Goal: Transaction & Acquisition: Purchase product/service

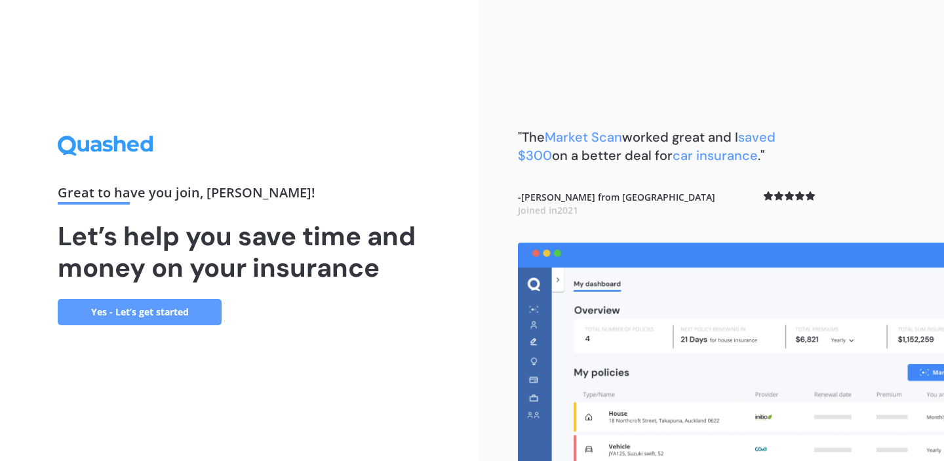
click at [203, 321] on link "Yes - Let’s get started" at bounding box center [140, 312] width 164 height 26
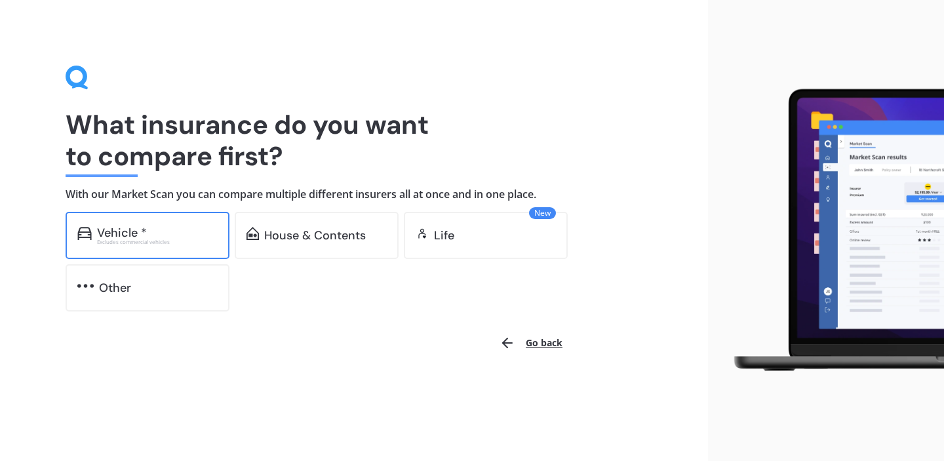
click at [191, 240] on div "Excludes commercial vehicles" at bounding box center [157, 241] width 121 height 5
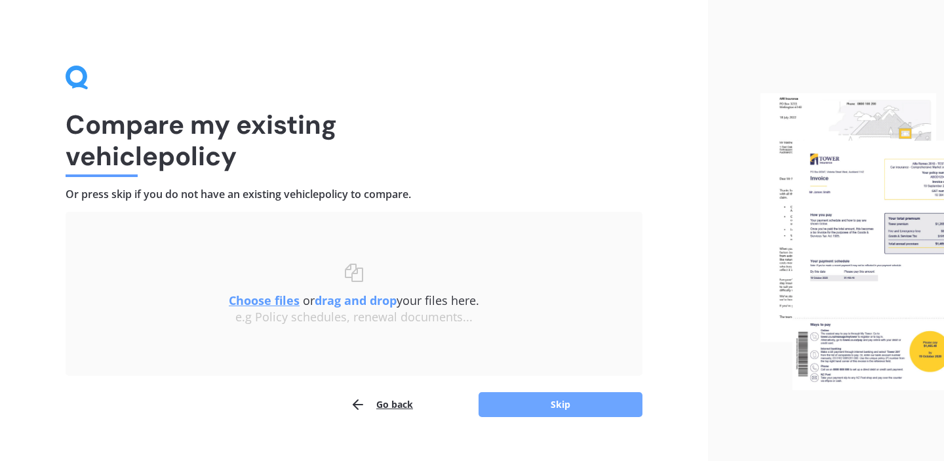
click at [544, 410] on button "Skip" at bounding box center [561, 404] width 164 height 25
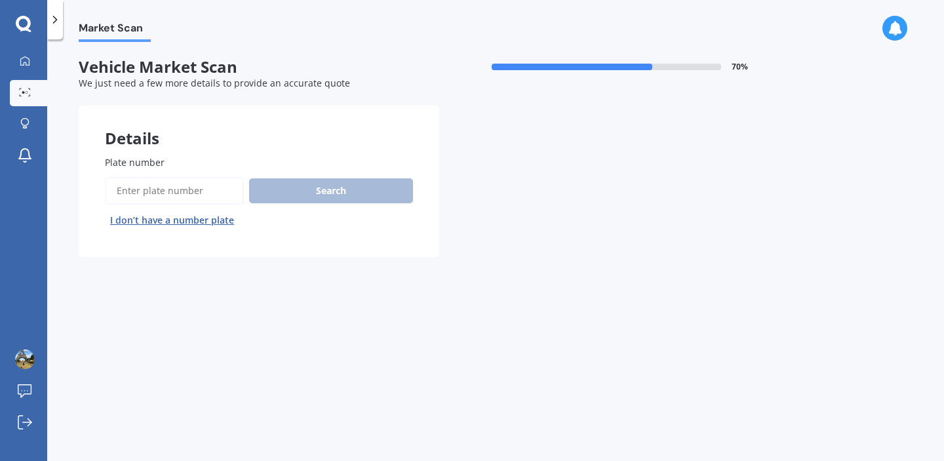
click at [230, 186] on input "Plate number" at bounding box center [174, 191] width 139 height 28
type input "s"
type input "qsf597"
click at [0, 0] on button "Next" at bounding box center [0, 0] width 0 height 0
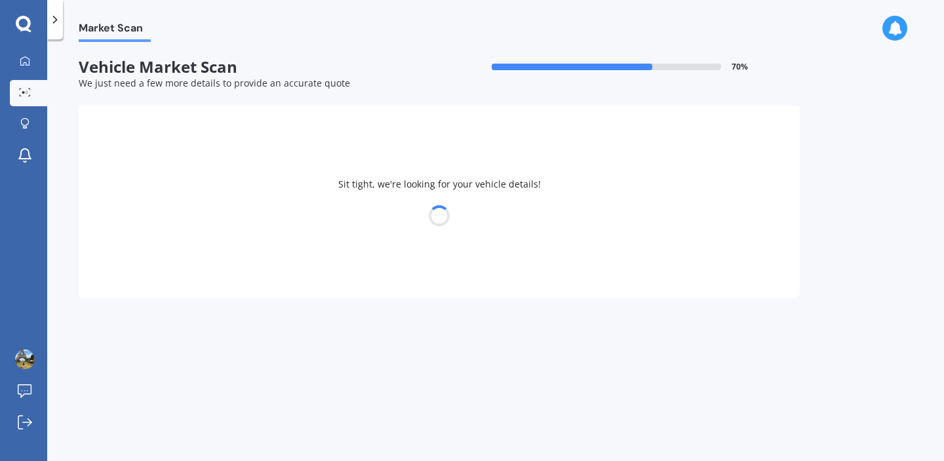
select select "SUBARU"
select select "WRX"
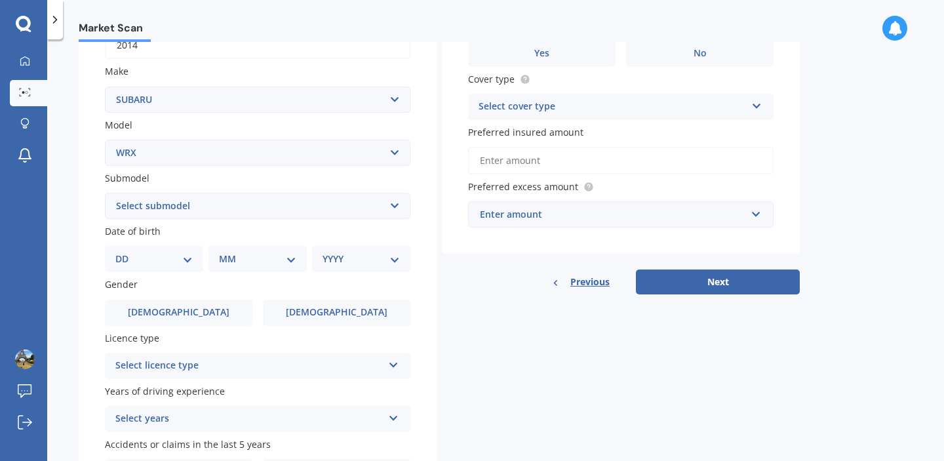
scroll to position [236, 0]
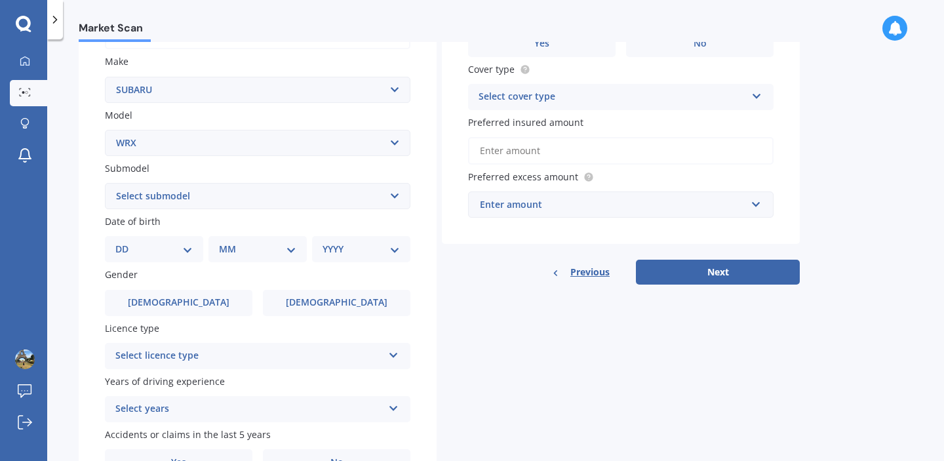
click at [197, 199] on select "Select submodel S4" at bounding box center [258, 196] width 306 height 26
select select "S4"
click at [105, 184] on select "Select submodel S4" at bounding box center [258, 196] width 306 height 26
click at [174, 252] on select "DD 01 02 03 04 05 06 07 08 09 10 11 12 13 14 15 16 17 18 19 20 21 22 23 24 25 2…" at bounding box center [153, 249] width 77 height 14
select select "12"
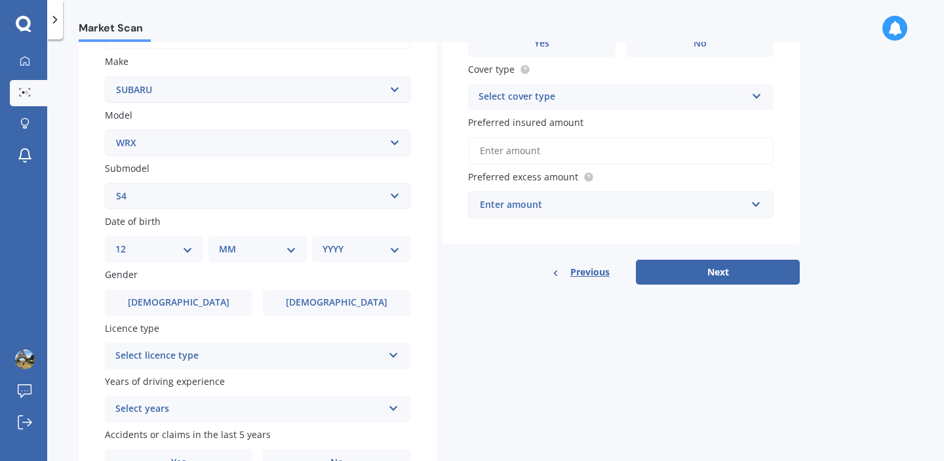
click at [126, 244] on select "DD 01 02 03 04 05 06 07 08 09 10 11 12 13 14 15 16 17 18 19 20 21 22 23 24 25 2…" at bounding box center [153, 249] width 77 height 14
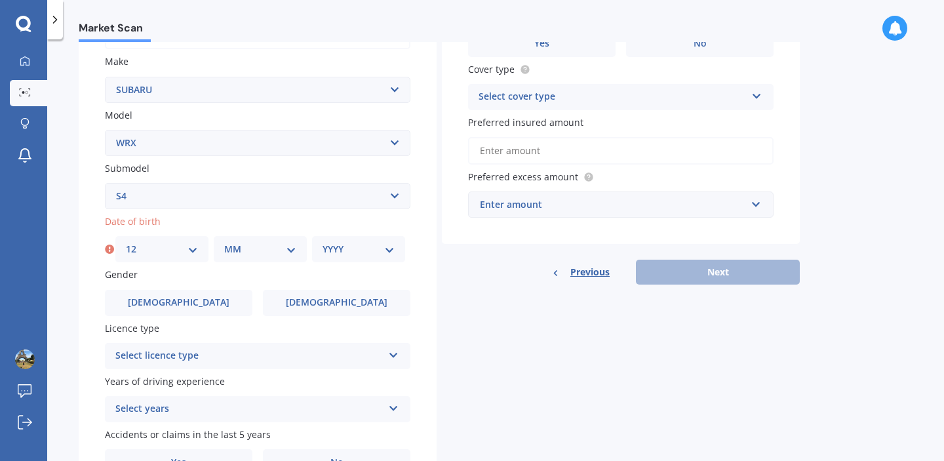
click at [245, 254] on select "MM 01 02 03 04 05 06 07 08 09 10 11 12" at bounding box center [260, 249] width 72 height 14
select select "02"
click at [224, 244] on select "MM 01 02 03 04 05 06 07 08 09 10 11 12" at bounding box center [260, 249] width 72 height 14
click at [353, 248] on select "YYYY 2025 2024 2023 2022 2021 2020 2019 2018 2017 2016 2015 2014 2013 2012 2011…" at bounding box center [359, 249] width 72 height 14
select select "1996"
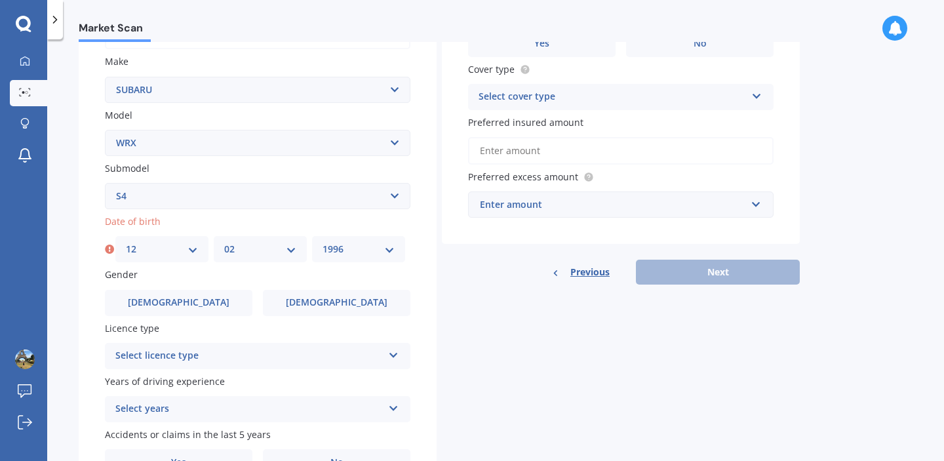
click at [323, 244] on select "YYYY 2025 2024 2023 2022 2021 2020 2019 2018 2017 2016 2015 2014 2013 2012 2011…" at bounding box center [359, 249] width 72 height 14
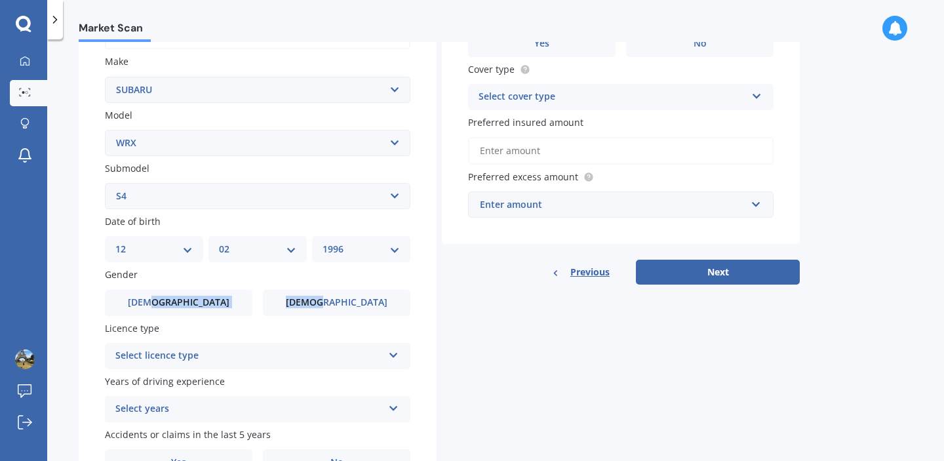
drag, startPoint x: 220, startPoint y: 306, endPoint x: 314, endPoint y: 319, distance: 94.7
click at [314, 319] on div "Plate number Search I don’t have a number plate Year [DATE] Make Select make AC…" at bounding box center [258, 197] width 358 height 609
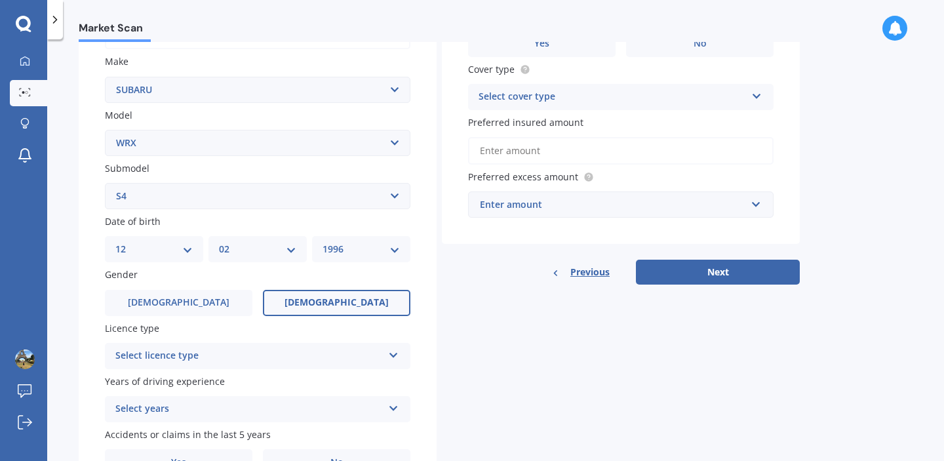
click at [323, 304] on span "[DEMOGRAPHIC_DATA]" at bounding box center [337, 302] width 104 height 11
click at [0, 0] on input "[DEMOGRAPHIC_DATA]" at bounding box center [0, 0] width 0 height 0
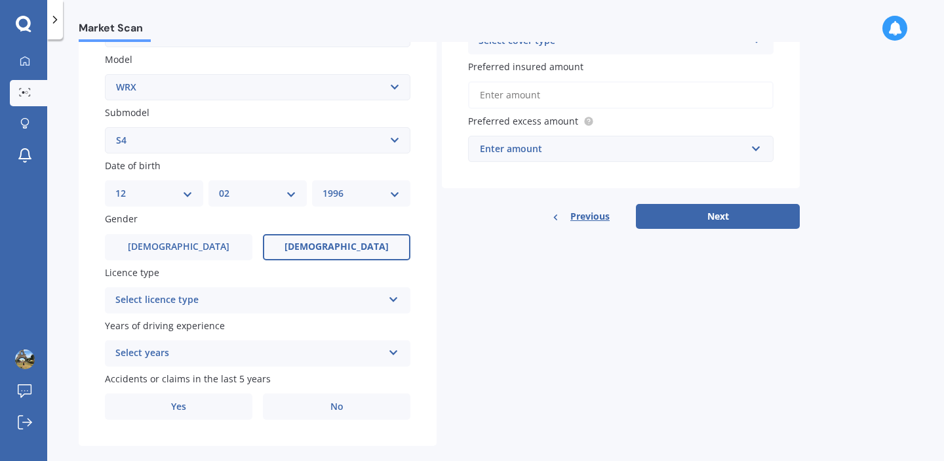
scroll to position [314, 0]
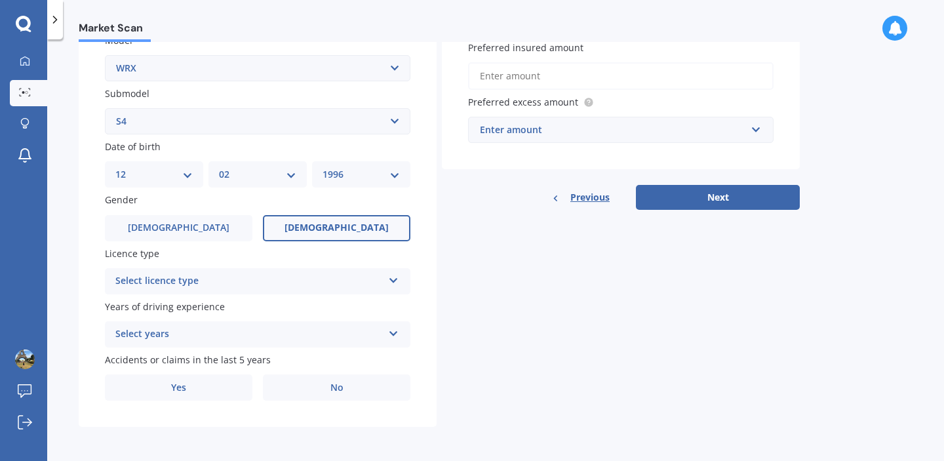
click at [362, 270] on div "Select licence type NZ Full NZ Restricted NZ Learners [GEOGRAPHIC_DATA] [GEOGRA…" at bounding box center [258, 281] width 306 height 26
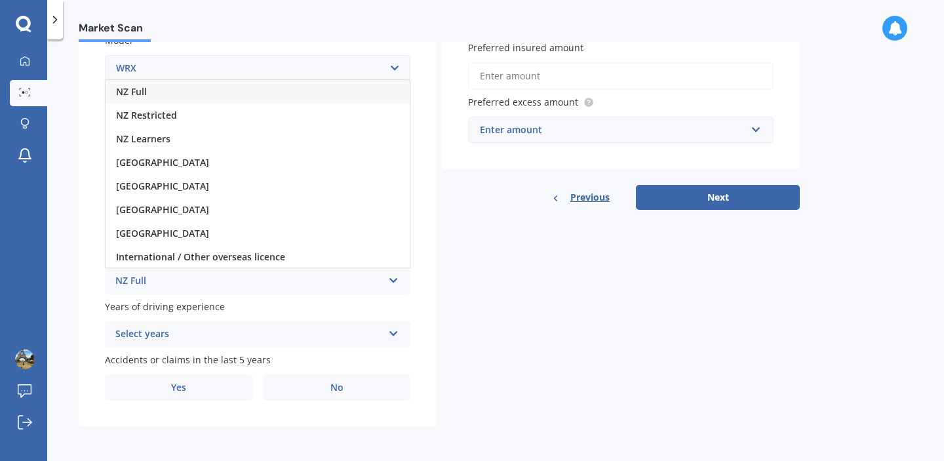
click at [350, 94] on div "NZ Full" at bounding box center [258, 92] width 304 height 24
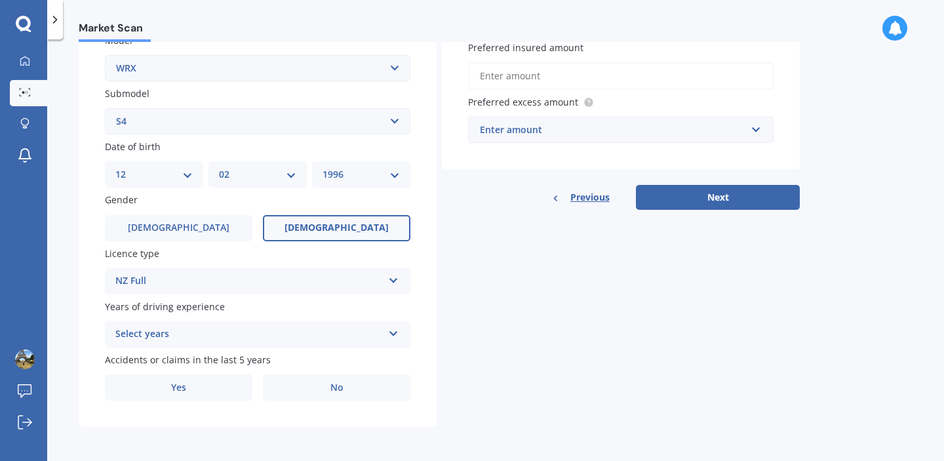
click at [315, 338] on div "Select years" at bounding box center [249, 335] width 268 height 16
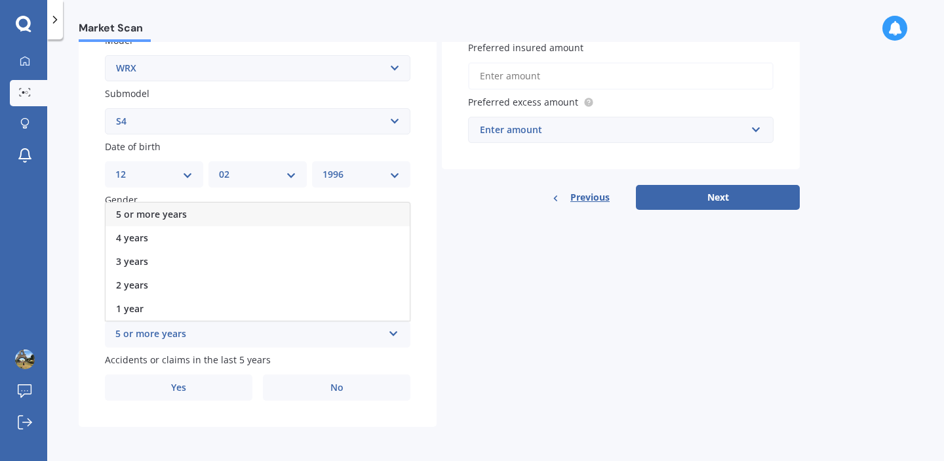
click at [329, 215] on div "5 or more years" at bounding box center [258, 215] width 304 height 24
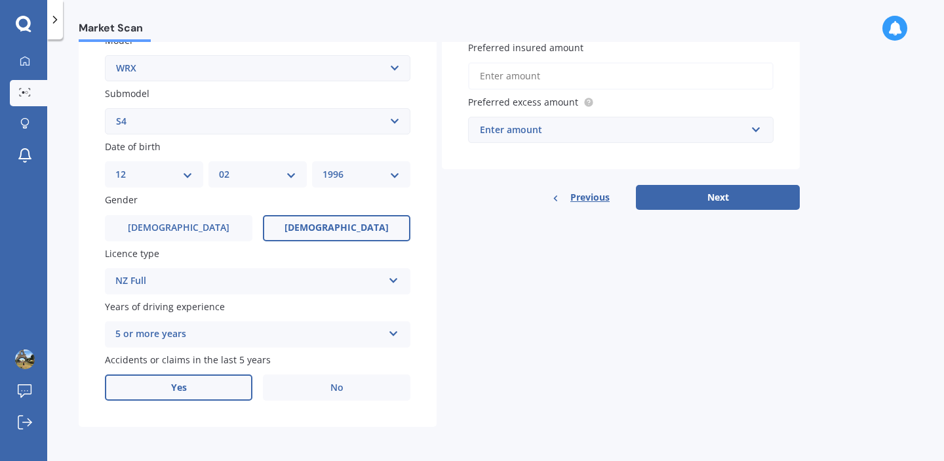
click at [234, 391] on label "Yes" at bounding box center [179, 387] width 148 height 26
click at [0, 0] on input "Yes" at bounding box center [0, 0] width 0 height 0
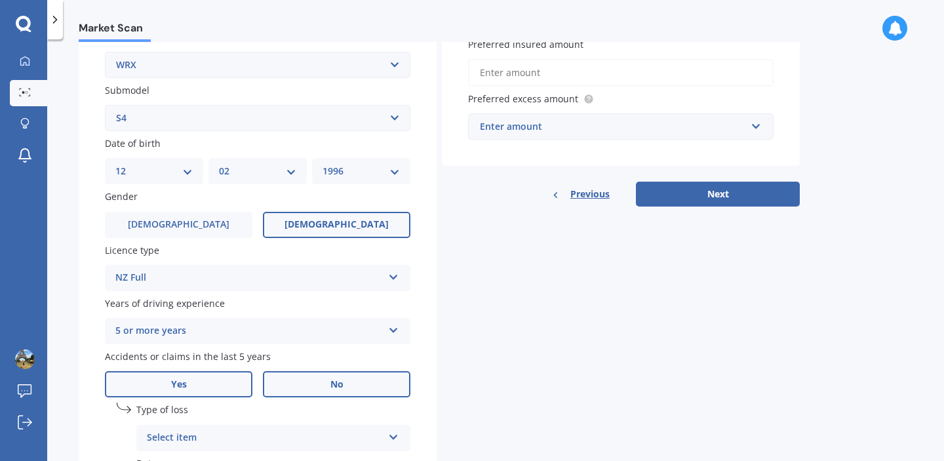
scroll to position [457, 0]
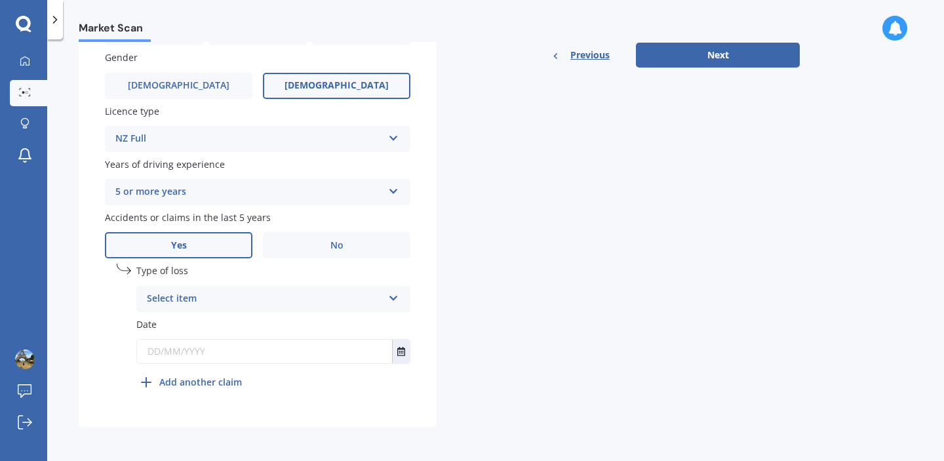
click at [374, 291] on div "Select item" at bounding box center [265, 299] width 236 height 16
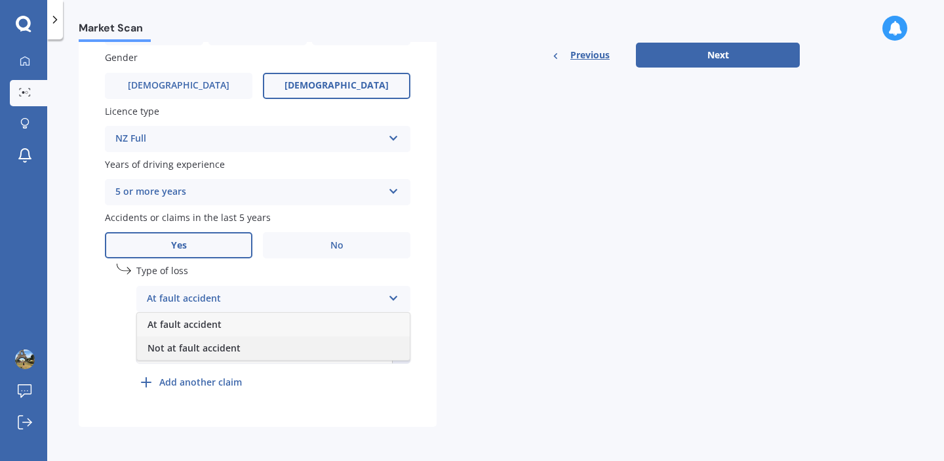
click at [333, 348] on div "Not at fault accident" at bounding box center [273, 348] width 273 height 24
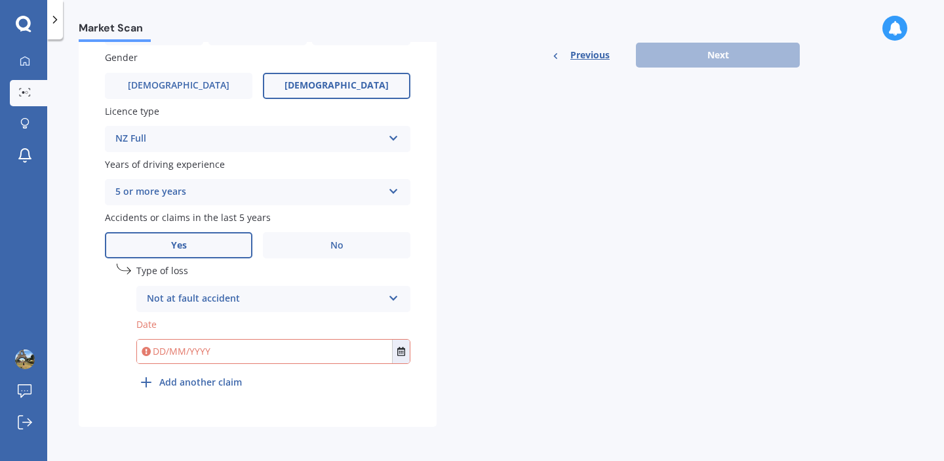
click at [361, 355] on input "text" at bounding box center [264, 352] width 255 height 24
click at [403, 354] on icon "Select date" at bounding box center [401, 351] width 8 height 9
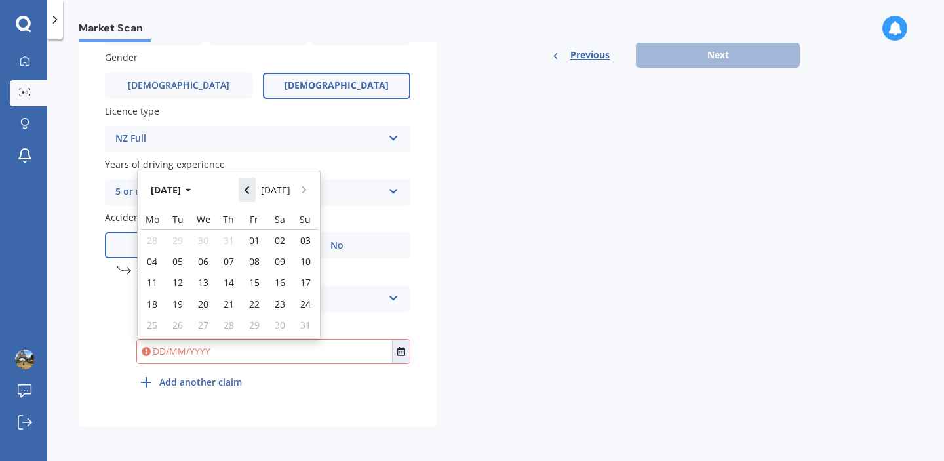
click at [252, 195] on button "Navigate back" at bounding box center [247, 190] width 17 height 24
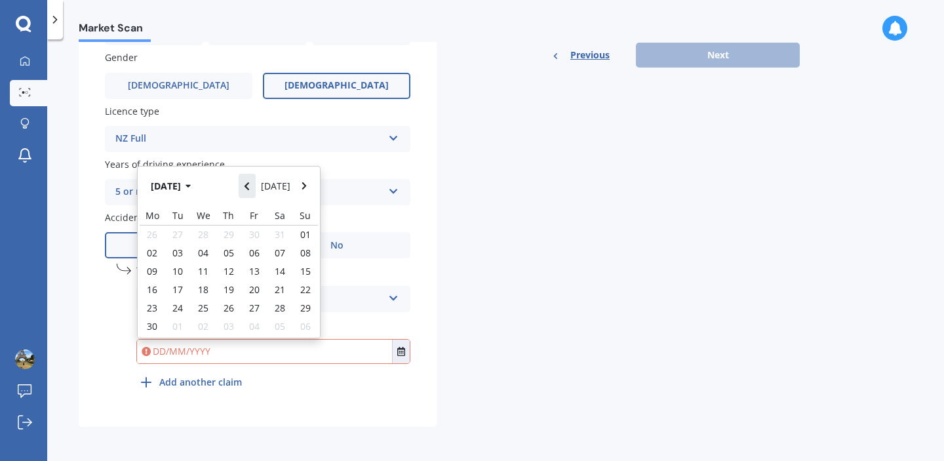
click at [252, 195] on button "Navigate back" at bounding box center [247, 186] width 17 height 24
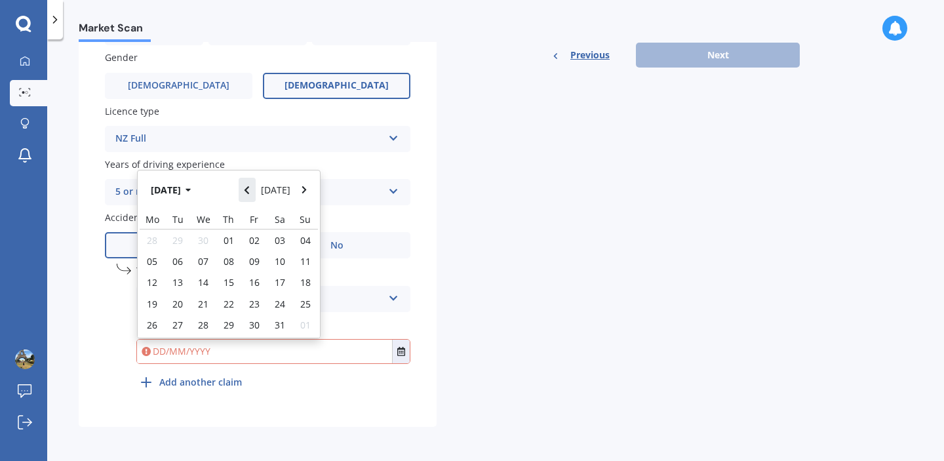
click at [252, 195] on button "Navigate back" at bounding box center [247, 190] width 17 height 24
click at [191, 191] on icon "button" at bounding box center [189, 190] width 6 height 9
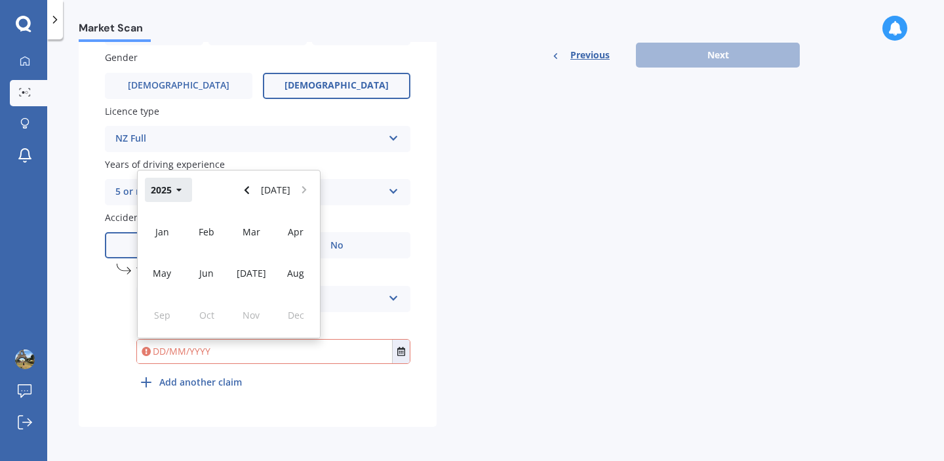
click at [180, 196] on button "2025" at bounding box center [168, 190] width 47 height 24
click at [204, 194] on button "[DATE] - [DATE]" at bounding box center [192, 180] width 94 height 42
click at [256, 235] on div "[DATE] - [DATE] [DATE] - [DATE] [DATE] - [DATE] [DATE] - [DATE] [DATE] - [DATE]…" at bounding box center [229, 273] width 182 height 129
click at [253, 193] on div "[DATE] - [DATE] [DATE]" at bounding box center [229, 180] width 182 height 57
click at [433, 220] on div "Plate number Search I don’t have a number plate Year [DATE] Make Select make AC…" at bounding box center [258, 51] width 358 height 751
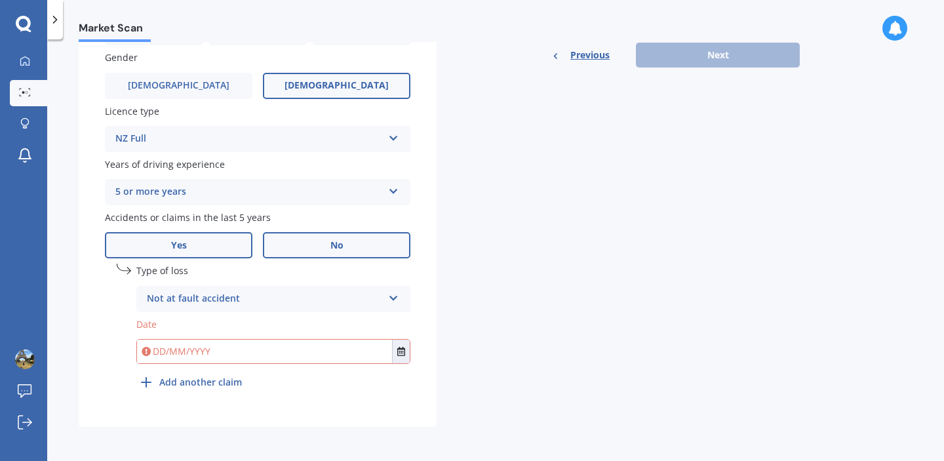
click at [353, 251] on label "No" at bounding box center [337, 245] width 148 height 26
click at [0, 0] on input "No" at bounding box center [0, 0] width 0 height 0
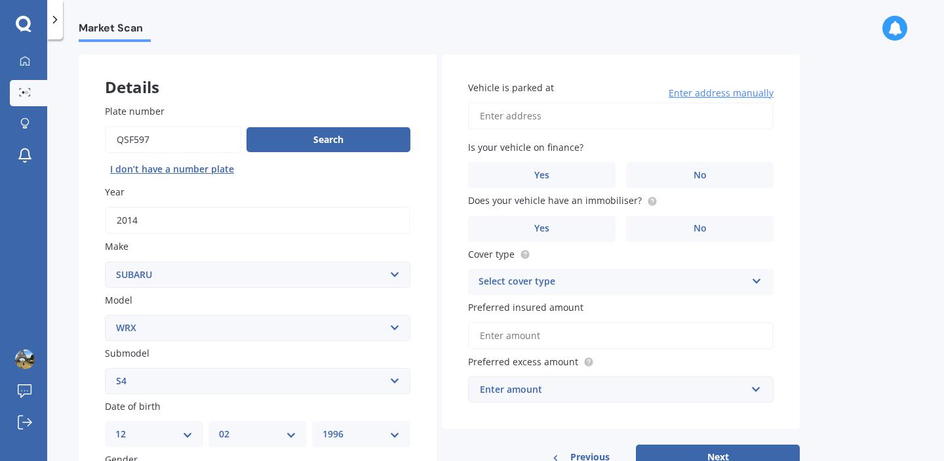
scroll to position [52, 0]
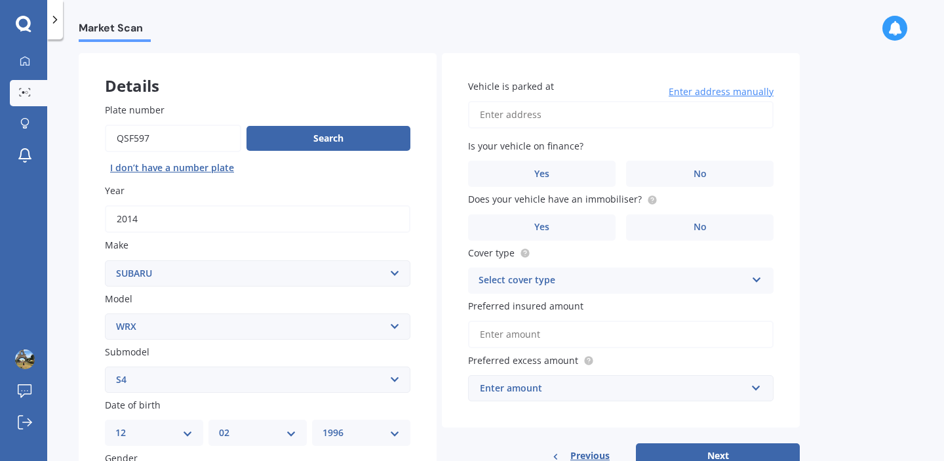
click at [650, 124] on input "Vehicle is parked at" at bounding box center [621, 115] width 306 height 28
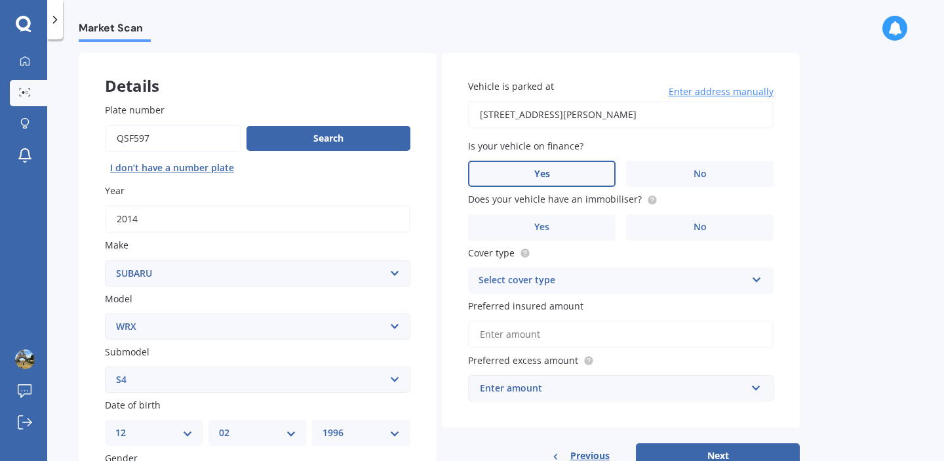
type input "[STREET_ADDRESS][PERSON_NAME]"
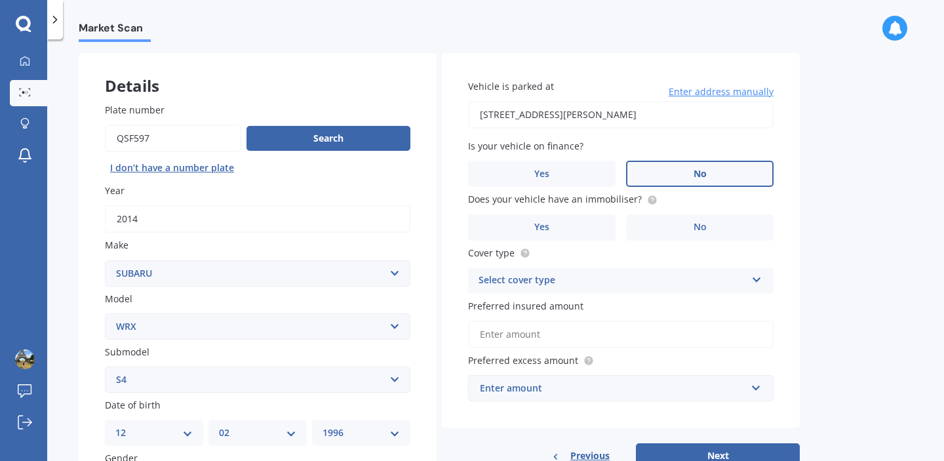
click at [635, 175] on label "No" at bounding box center [700, 174] width 148 height 26
click at [0, 0] on input "No" at bounding box center [0, 0] width 0 height 0
click at [601, 225] on label "Yes" at bounding box center [542, 227] width 148 height 26
click at [0, 0] on input "Yes" at bounding box center [0, 0] width 0 height 0
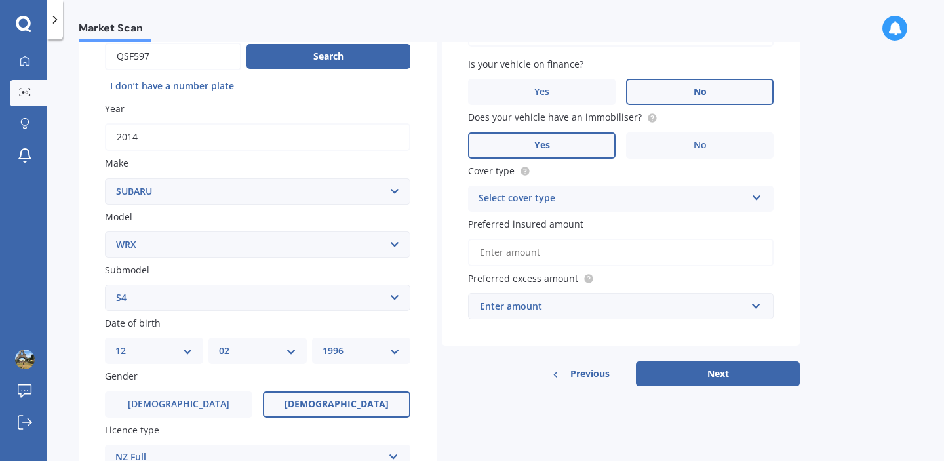
click at [638, 190] on div "Select cover type Comprehensive Third Party, Fire & Theft Third Party" at bounding box center [621, 199] width 306 height 26
click at [626, 228] on div "Comprehensive" at bounding box center [621, 224] width 304 height 24
click at [584, 304] on div "Enter amount" at bounding box center [613, 306] width 266 height 14
click at [853, 252] on div "Market Scan Vehicle Market Scan 70 % We just need a few more details to provide…" at bounding box center [495, 253] width 897 height 422
click at [701, 317] on input "text" at bounding box center [617, 306] width 294 height 25
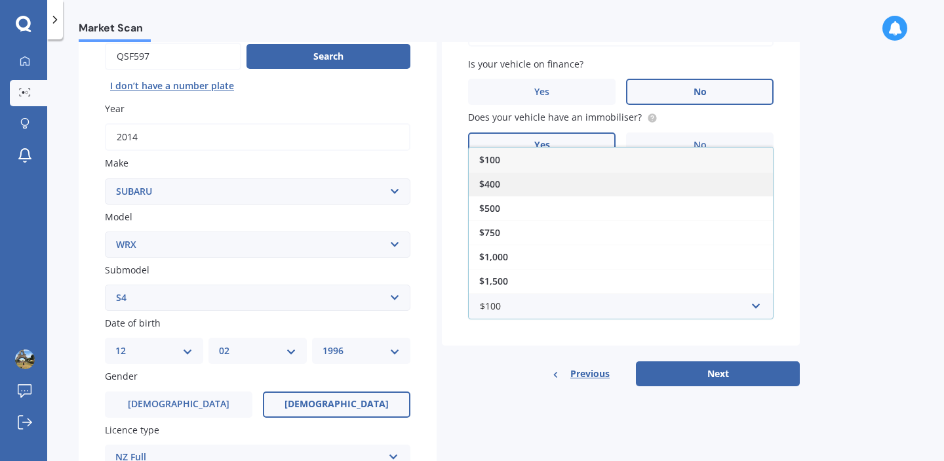
click at [697, 190] on div "$400" at bounding box center [621, 184] width 304 height 24
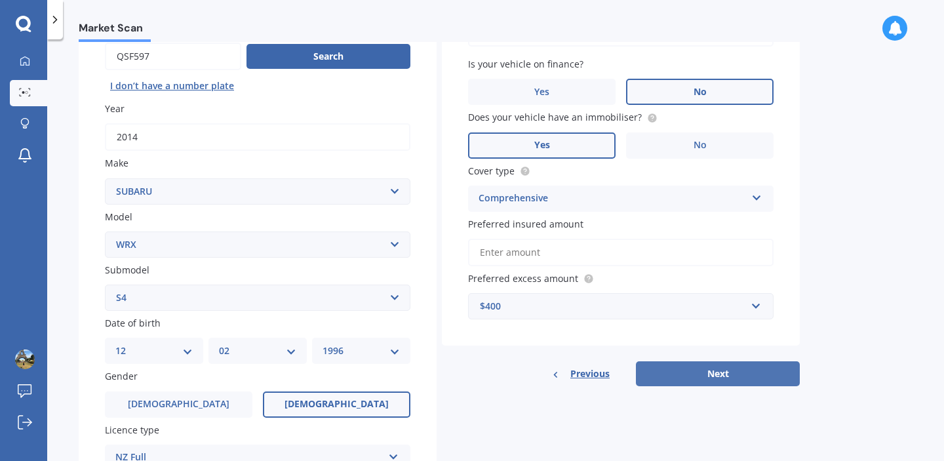
click at [709, 382] on button "Next" at bounding box center [718, 373] width 164 height 25
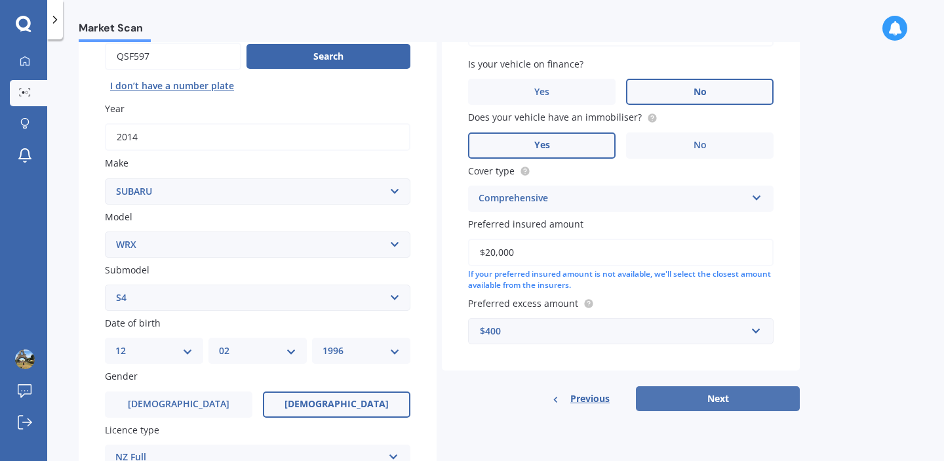
type input "$20,000"
click at [725, 409] on button "Next" at bounding box center [718, 398] width 164 height 25
select select "12"
select select "02"
select select "1996"
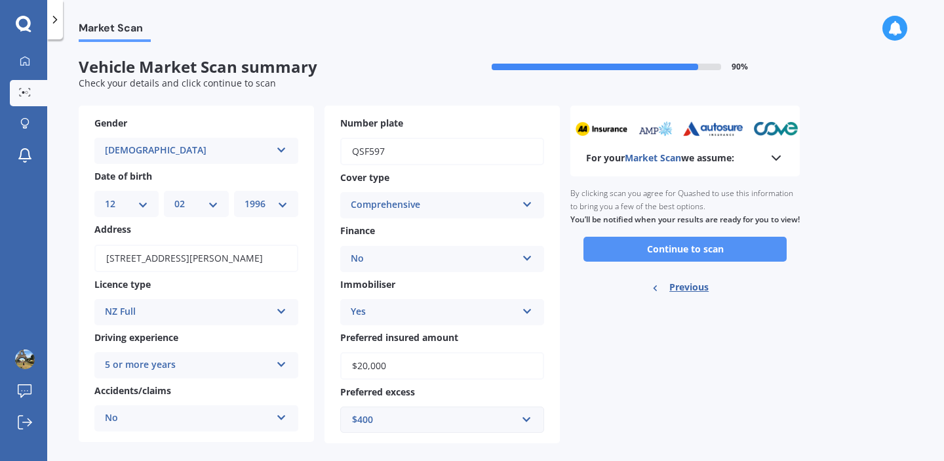
scroll to position [18, 0]
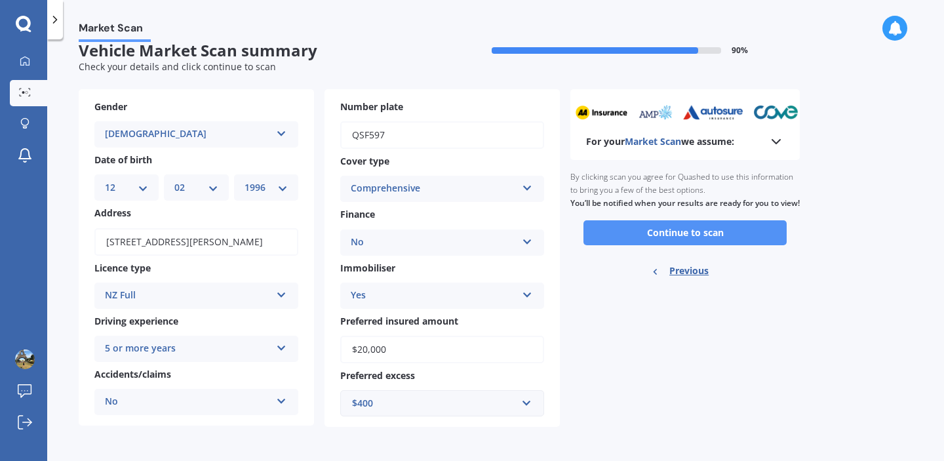
click at [743, 245] on button "Continue to scan" at bounding box center [685, 232] width 203 height 25
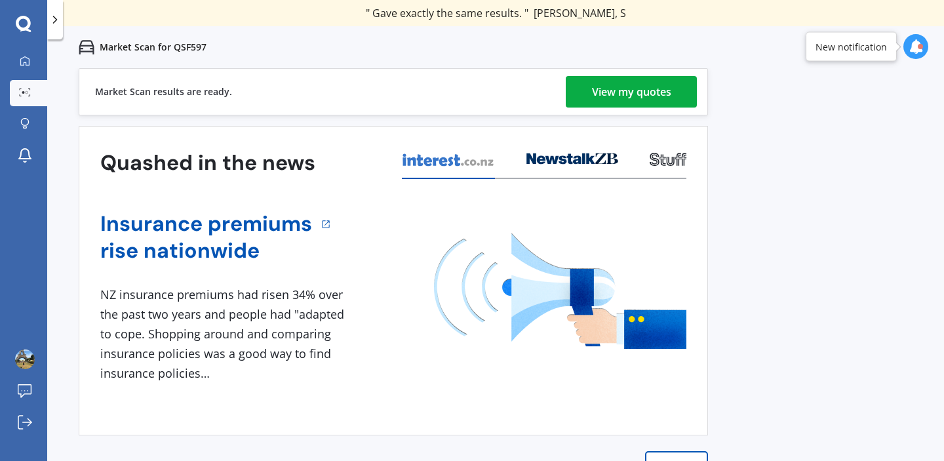
click at [646, 103] on div "View my quotes" at bounding box center [631, 91] width 79 height 31
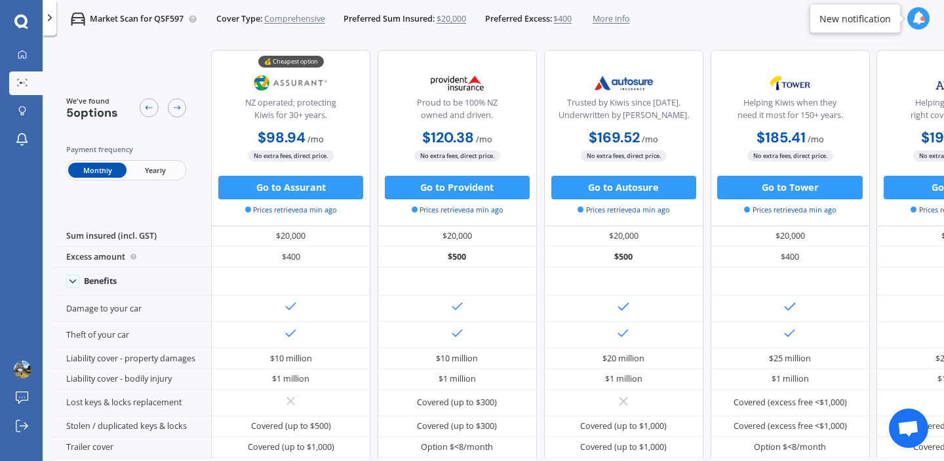
click at [925, 20] on div at bounding box center [919, 18] width 22 height 22
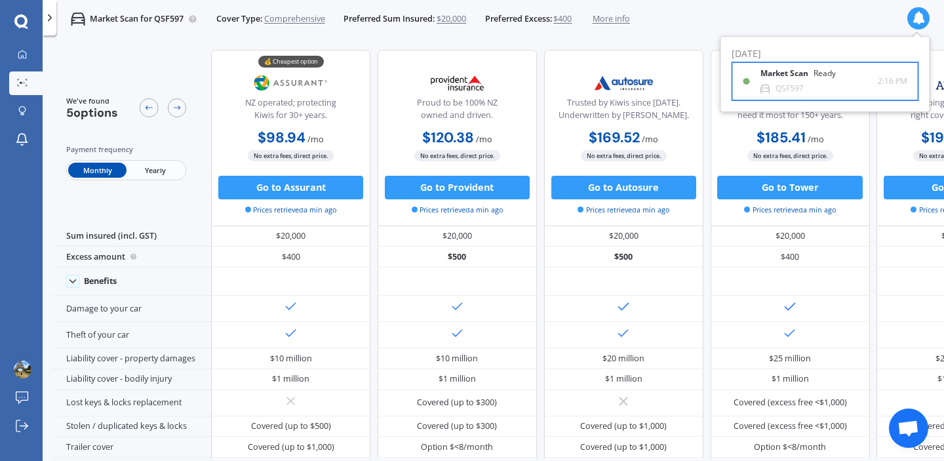
click at [865, 81] on div "Market Scan Ready QSF597" at bounding box center [819, 81] width 117 height 24
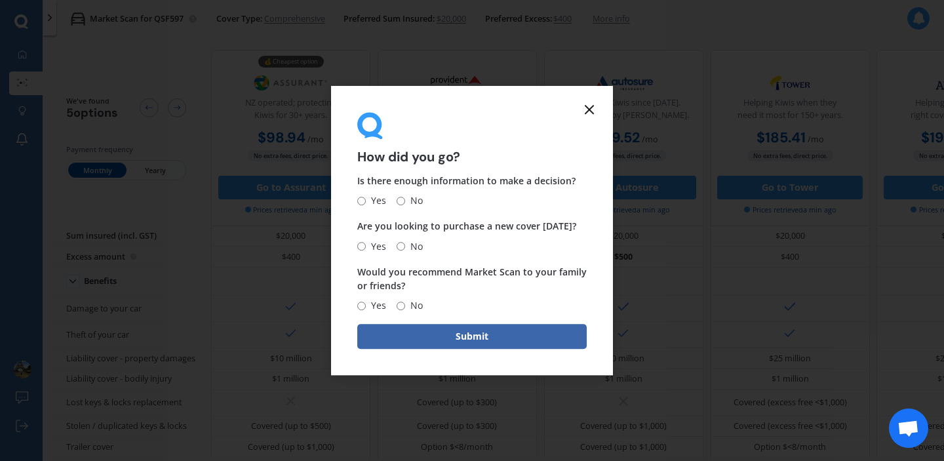
click at [593, 105] on icon at bounding box center [590, 110] width 16 height 16
